Goal: Information Seeking & Learning: Learn about a topic

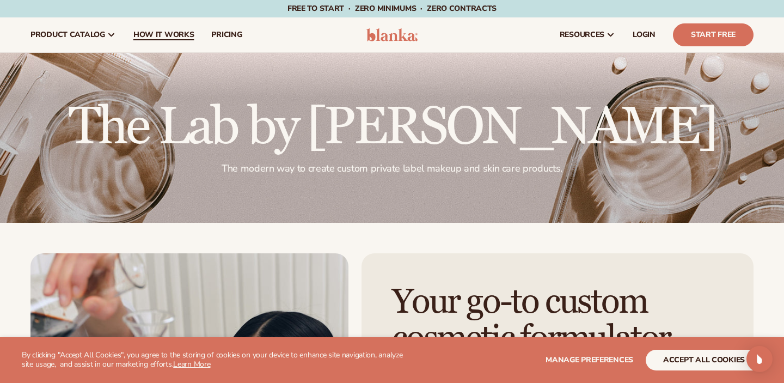
click at [167, 34] on span "How It Works" at bounding box center [163, 34] width 61 height 9
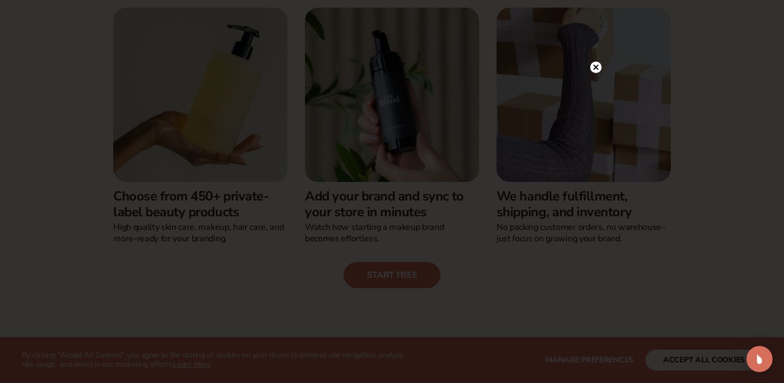
scroll to position [303, 0]
click at [591, 70] on circle at bounding box center [589, 66] width 11 height 11
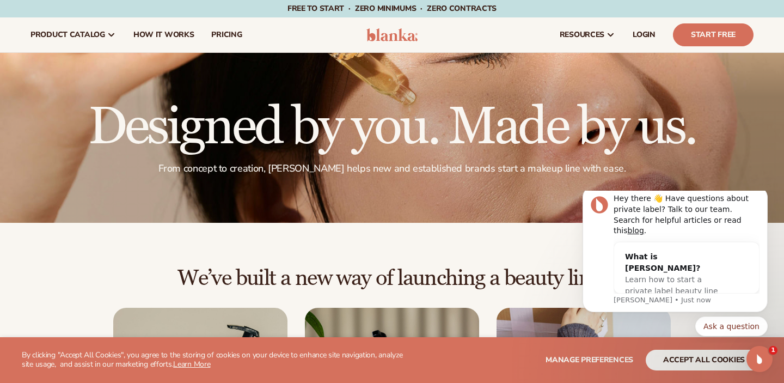
scroll to position [0, 0]
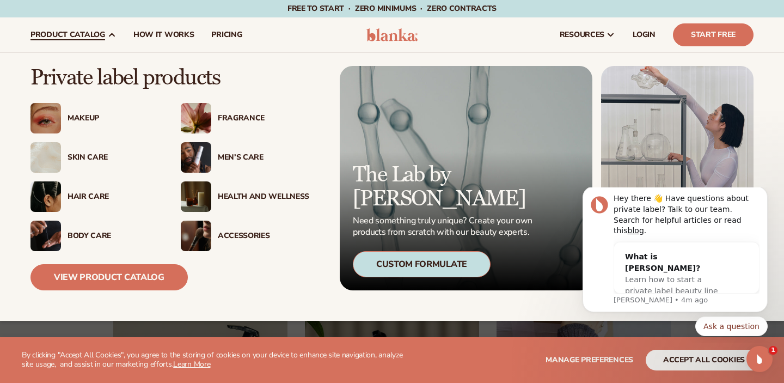
click at [93, 235] on div "Body Care" at bounding box center [112, 235] width 91 height 9
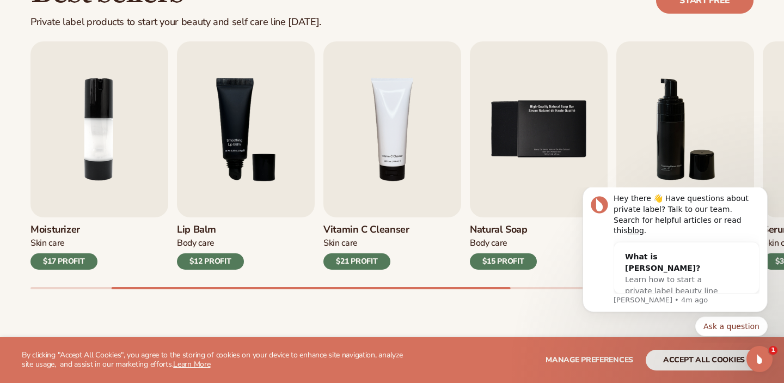
scroll to position [351, 0]
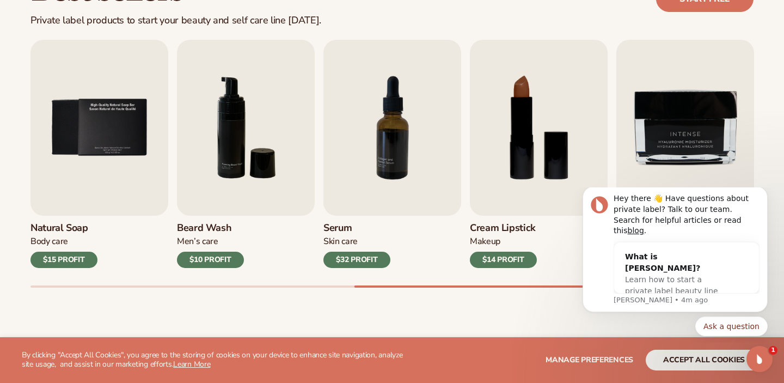
click at [484, 285] on div at bounding box center [553, 286] width 399 height 2
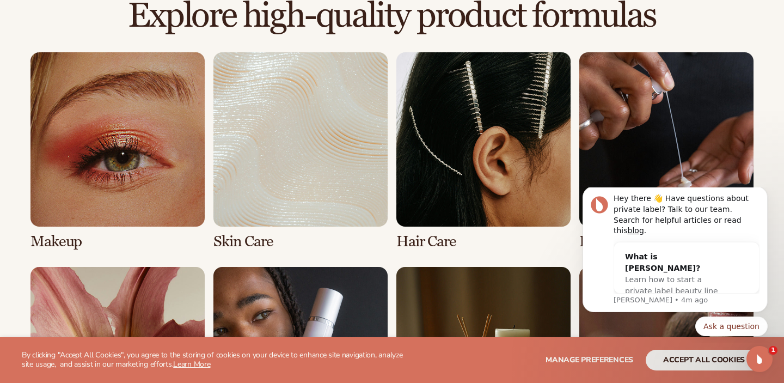
scroll to position [778, 0]
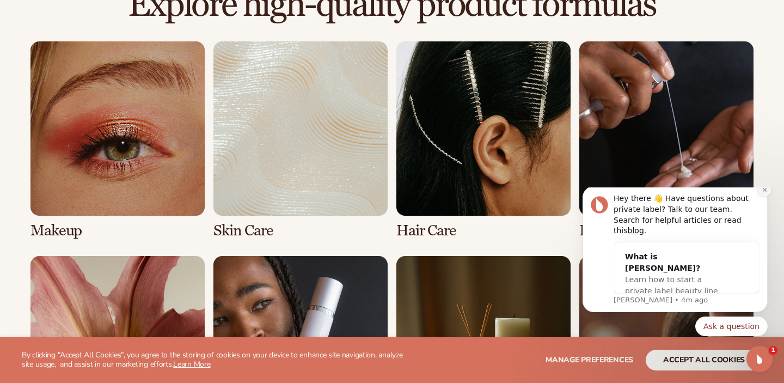
click at [765, 196] on button "Dismiss notification" at bounding box center [764, 189] width 14 height 14
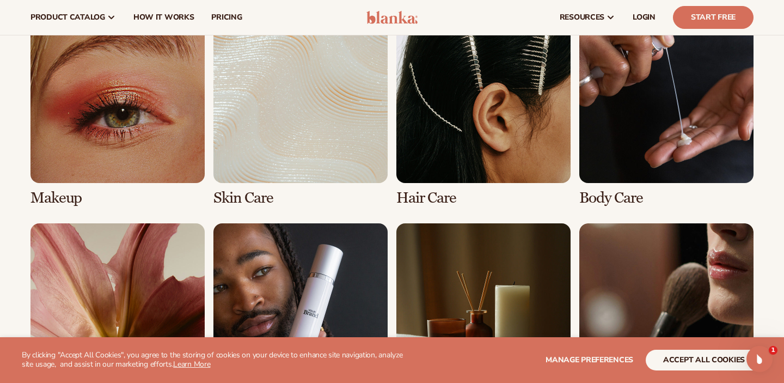
click at [644, 137] on link "4 / 8" at bounding box center [666, 108] width 174 height 198
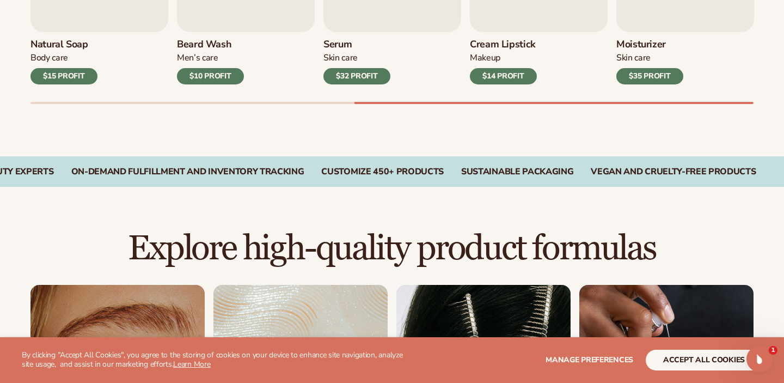
scroll to position [716, 0]
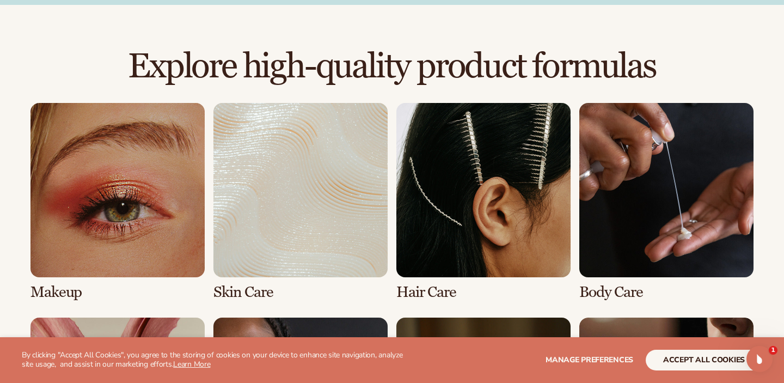
click at [611, 292] on link "4 / 8" at bounding box center [666, 202] width 174 height 198
click at [644, 248] on link "4 / 8" at bounding box center [666, 202] width 174 height 198
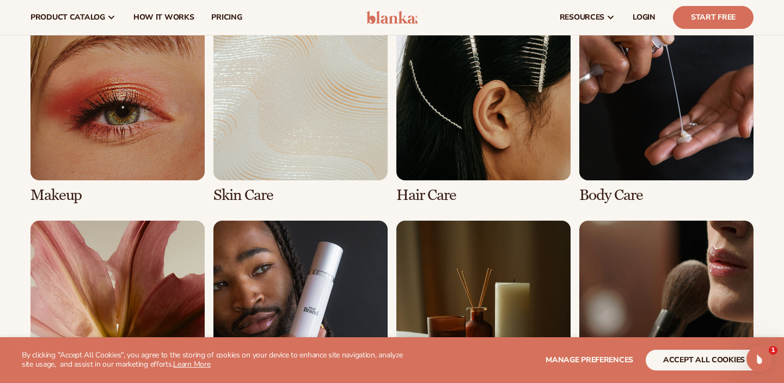
click at [619, 195] on link "4 / 8" at bounding box center [666, 105] width 174 height 198
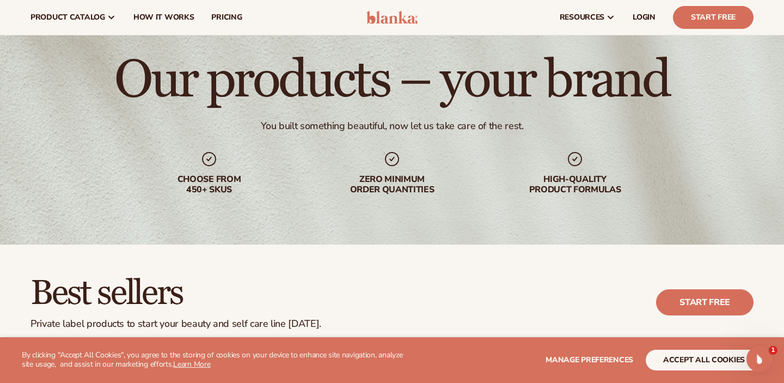
scroll to position [0, 0]
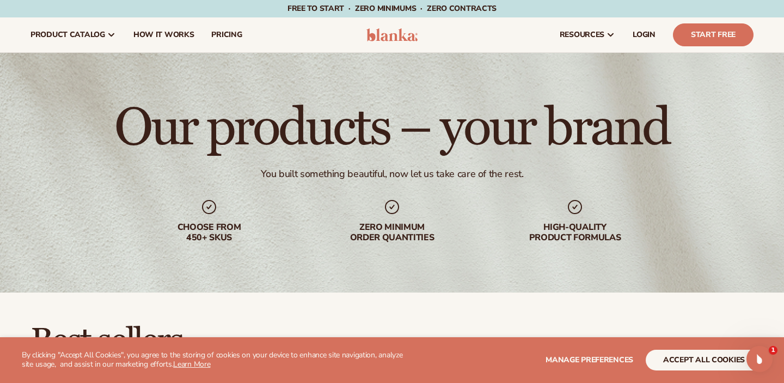
click at [619, 195] on div "Our products – your brand You built something beautiful, now let us take care o…" at bounding box center [392, 172] width 784 height 239
click at [533, 81] on div "Our products – your brand You built something beautiful, now let us take care o…" at bounding box center [392, 172] width 784 height 239
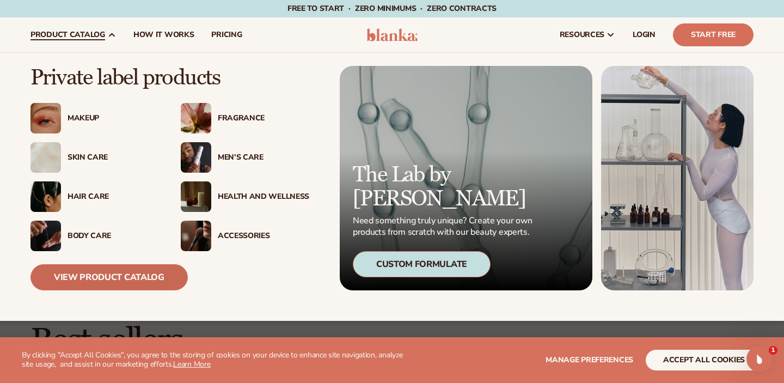
click at [155, 286] on link "View Product Catalog" at bounding box center [108, 277] width 157 height 26
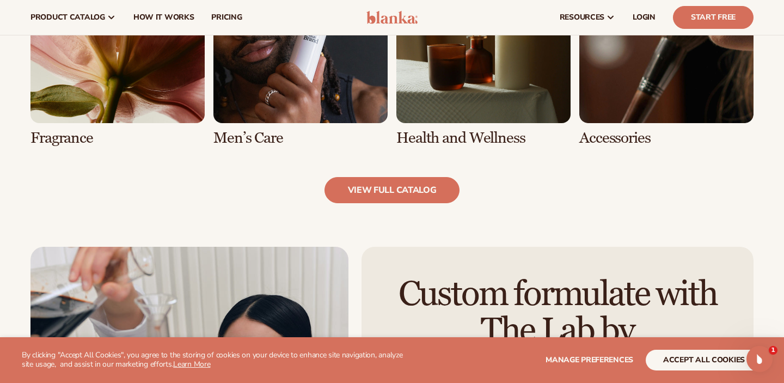
scroll to position [1064, 0]
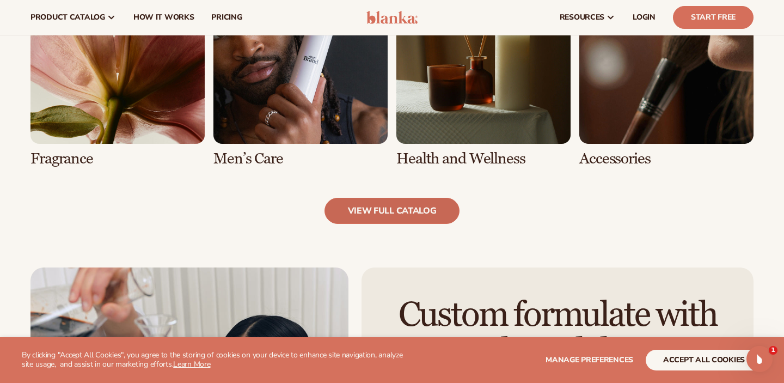
click at [407, 215] on link "view full catalog" at bounding box center [392, 211] width 136 height 26
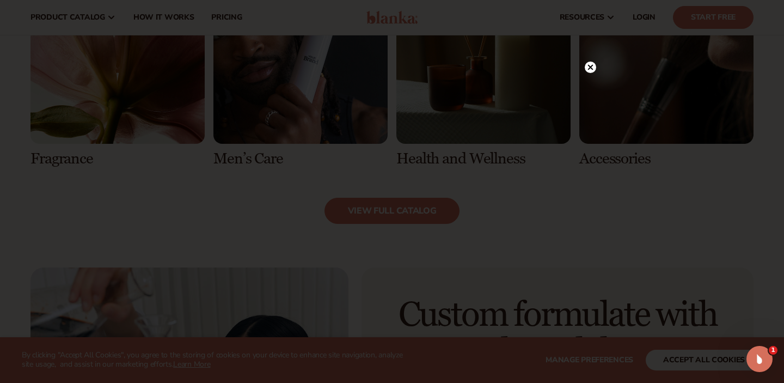
click at [591, 71] on circle at bounding box center [589, 66] width 11 height 11
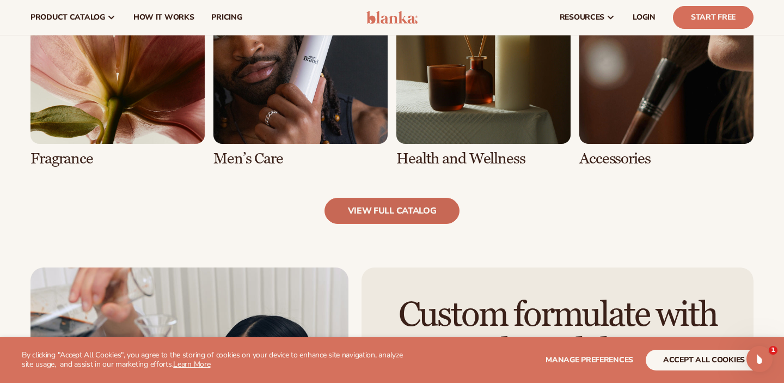
click at [414, 222] on link "view full catalog" at bounding box center [392, 211] width 136 height 26
